Goal: Task Accomplishment & Management: Complete application form

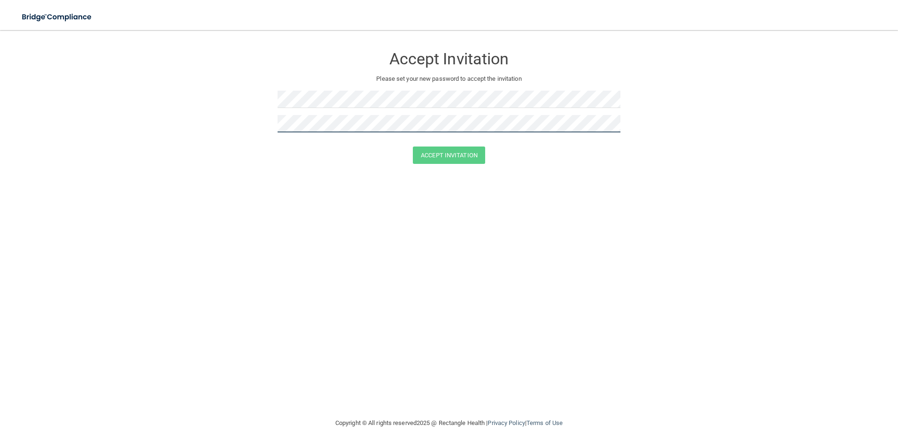
click at [329, 116] on div "Accept Invitation Please set your new password to accept the invitation" at bounding box center [449, 92] width 343 height 107
click at [432, 154] on button "Accept Invitation" at bounding box center [449, 155] width 72 height 17
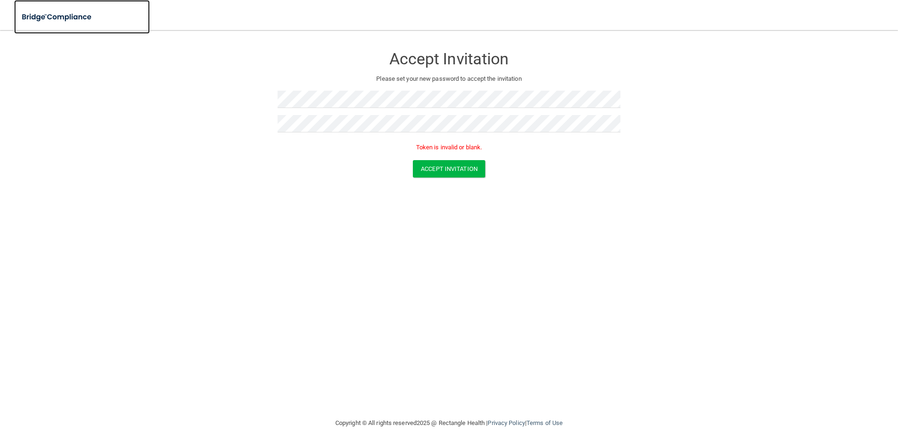
click at [55, 16] on img at bounding box center [57, 17] width 86 height 19
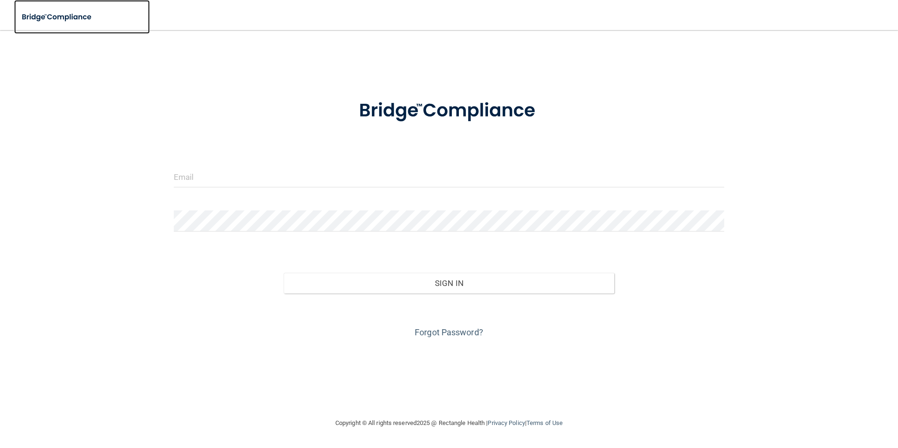
click at [80, 9] on img at bounding box center [57, 17] width 86 height 19
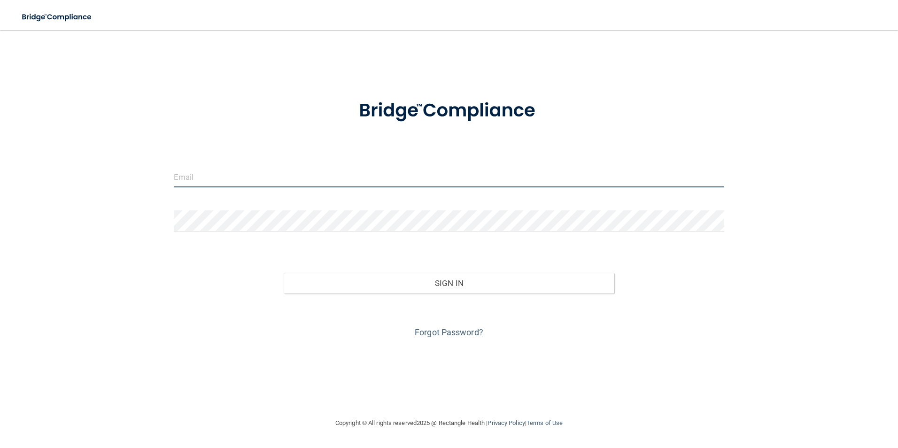
click at [203, 174] on input "email" at bounding box center [449, 176] width 551 height 21
click at [356, 181] on input "email" at bounding box center [449, 176] width 551 height 21
paste input "lilibeth@internationalclinics.org"
type input "lilibeth@internationalclinics.org"
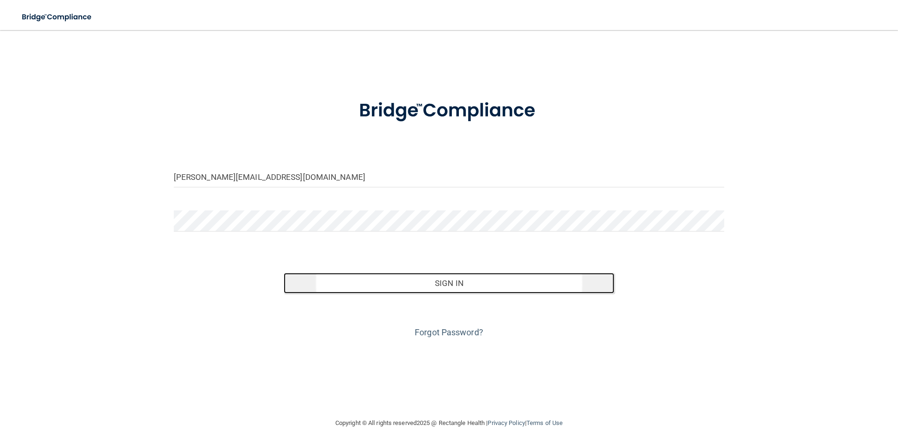
click at [479, 292] on button "Sign In" at bounding box center [449, 283] width 331 height 21
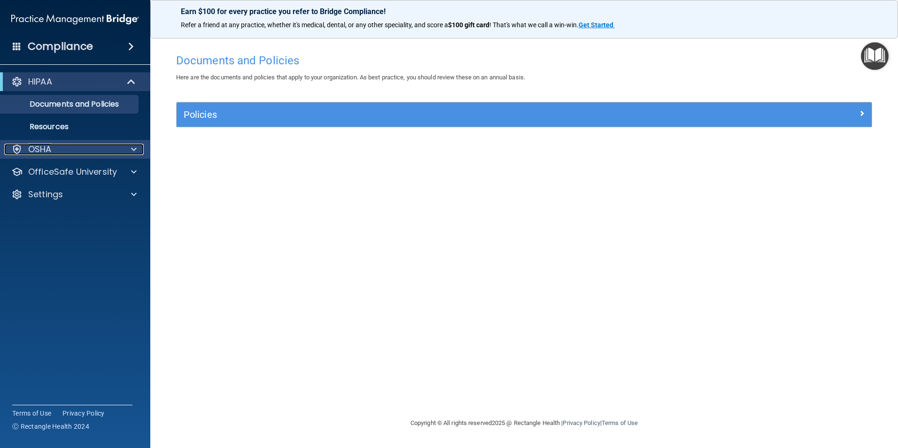
click at [92, 147] on div "OSHA" at bounding box center [62, 149] width 116 height 11
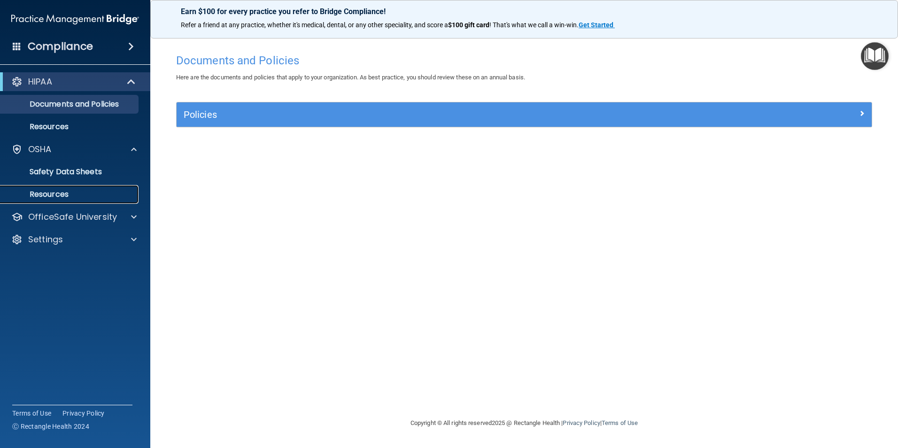
click at [93, 196] on p "Resources" at bounding box center [70, 194] width 128 height 9
